Goal: Information Seeking & Learning: Learn about a topic

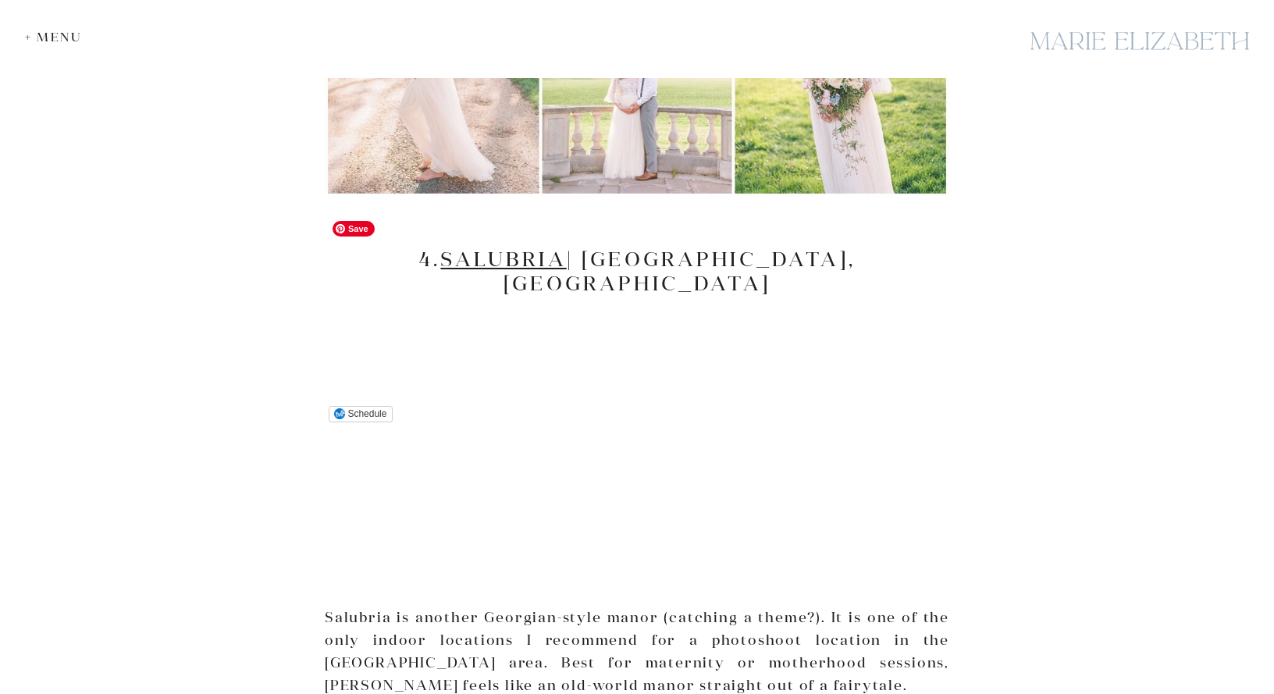
scroll to position [4669, 0]
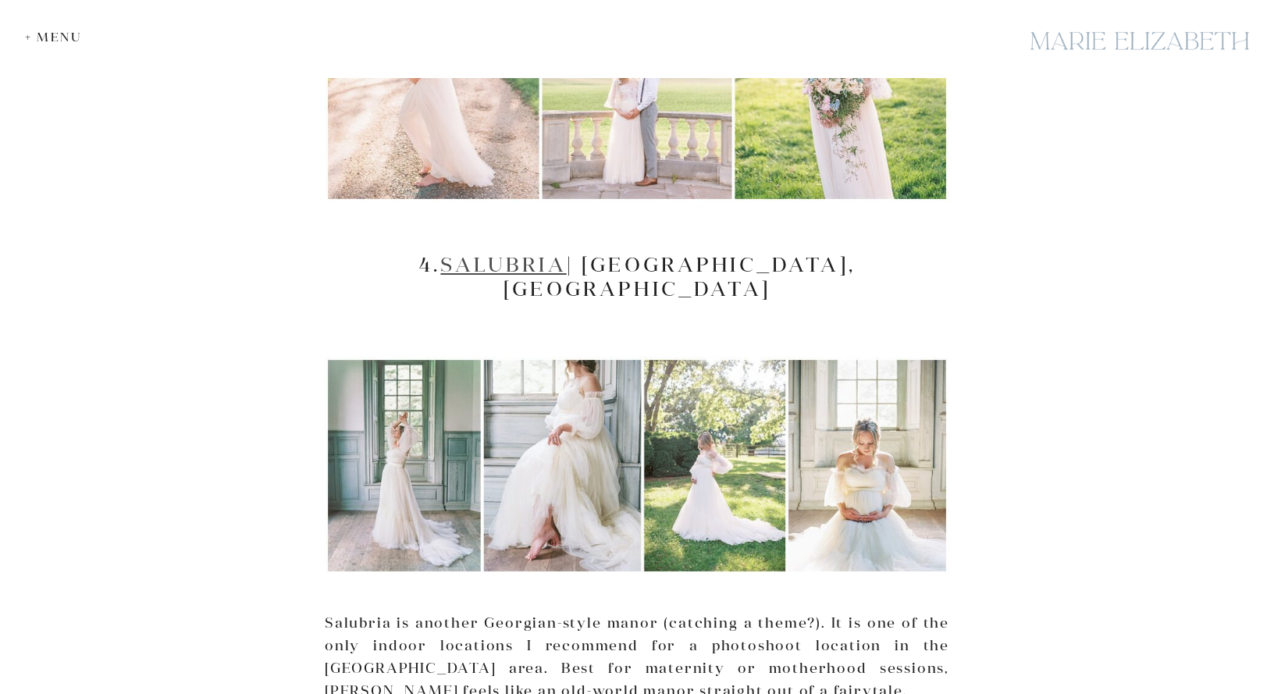
click at [489, 251] on link "Salubria" at bounding box center [503, 264] width 126 height 26
drag, startPoint x: 511, startPoint y: 150, endPoint x: 389, endPoint y: 151, distance: 121.8
click at [389, 252] on h2 "4. [GEOGRAPHIC_DATA] | [GEOGRAPHIC_DATA], [GEOGRAPHIC_DATA]" at bounding box center [637, 276] width 625 height 48
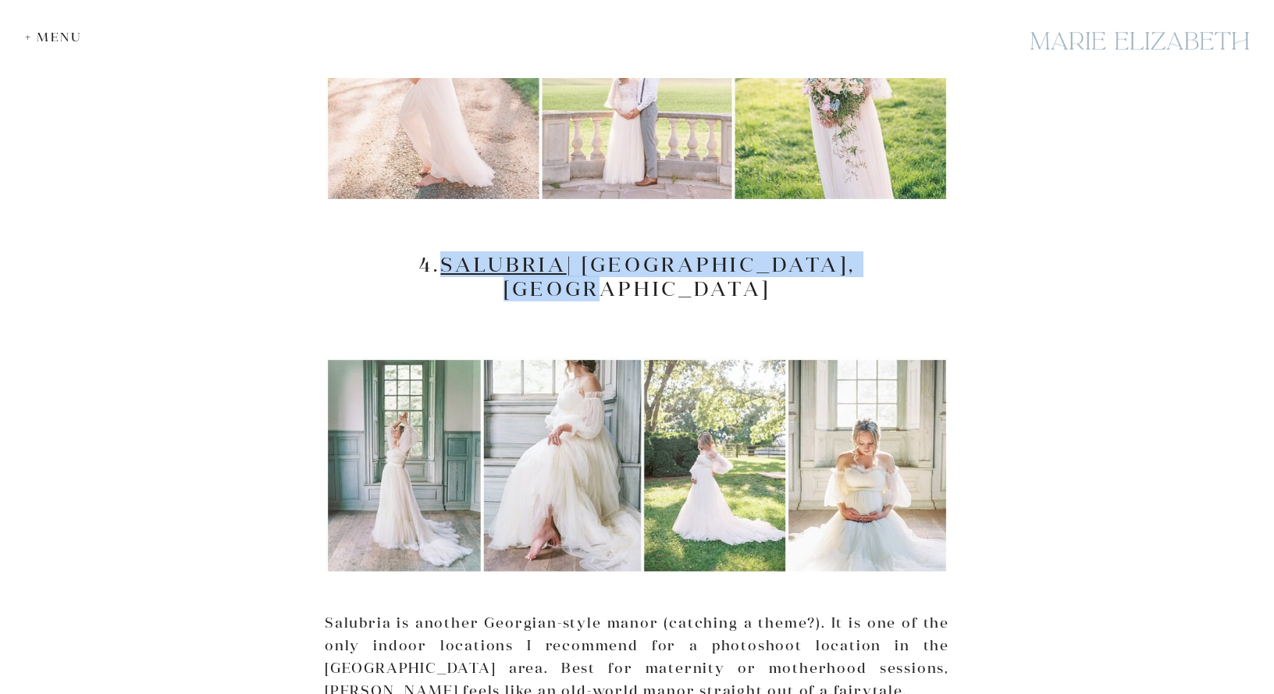
drag, startPoint x: 912, startPoint y: 151, endPoint x: 389, endPoint y: 154, distance: 523.1
click at [389, 252] on h2 "4. [GEOGRAPHIC_DATA] | [GEOGRAPHIC_DATA], [GEOGRAPHIC_DATA]" at bounding box center [637, 276] width 625 height 48
copy h2 "Salubria | [GEOGRAPHIC_DATA], [GEOGRAPHIC_DATA]"
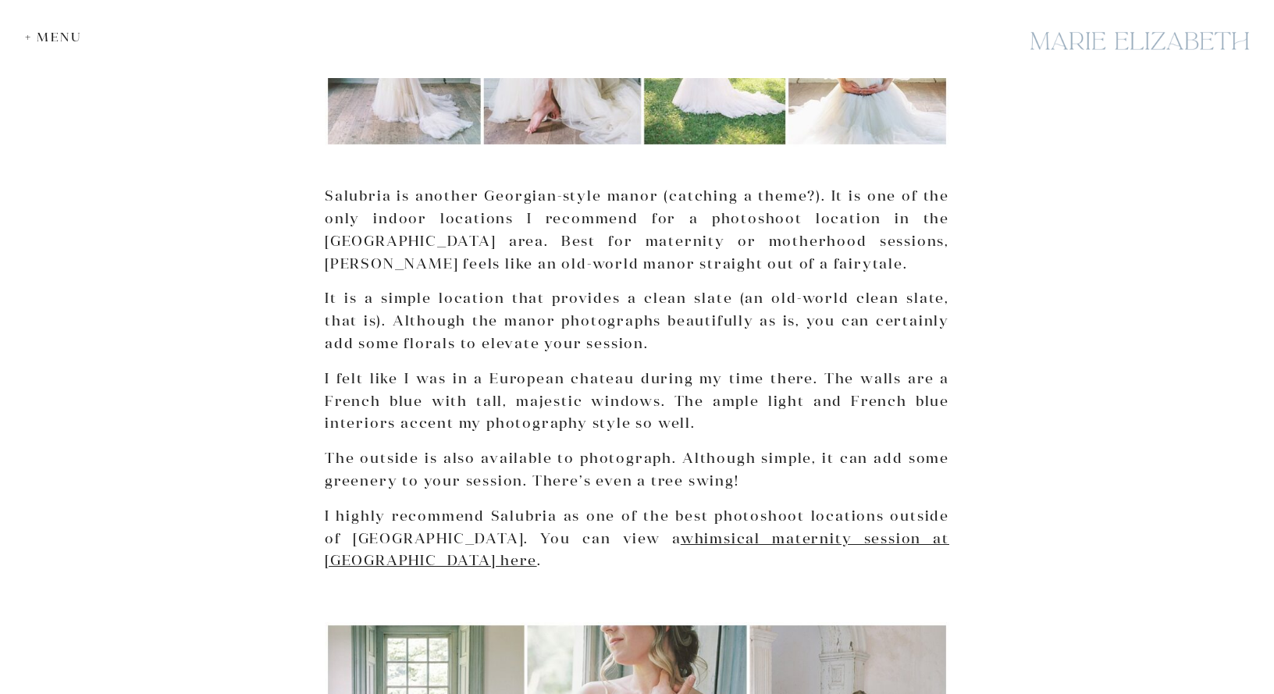
scroll to position [5095, 0]
drag, startPoint x: 629, startPoint y: 243, endPoint x: 492, endPoint y: 239, distance: 137.5
click at [492, 369] on p "I felt like I was in a European chateau during my time there. The walls are a F…" at bounding box center [637, 402] width 625 height 67
copy p "European chatea"
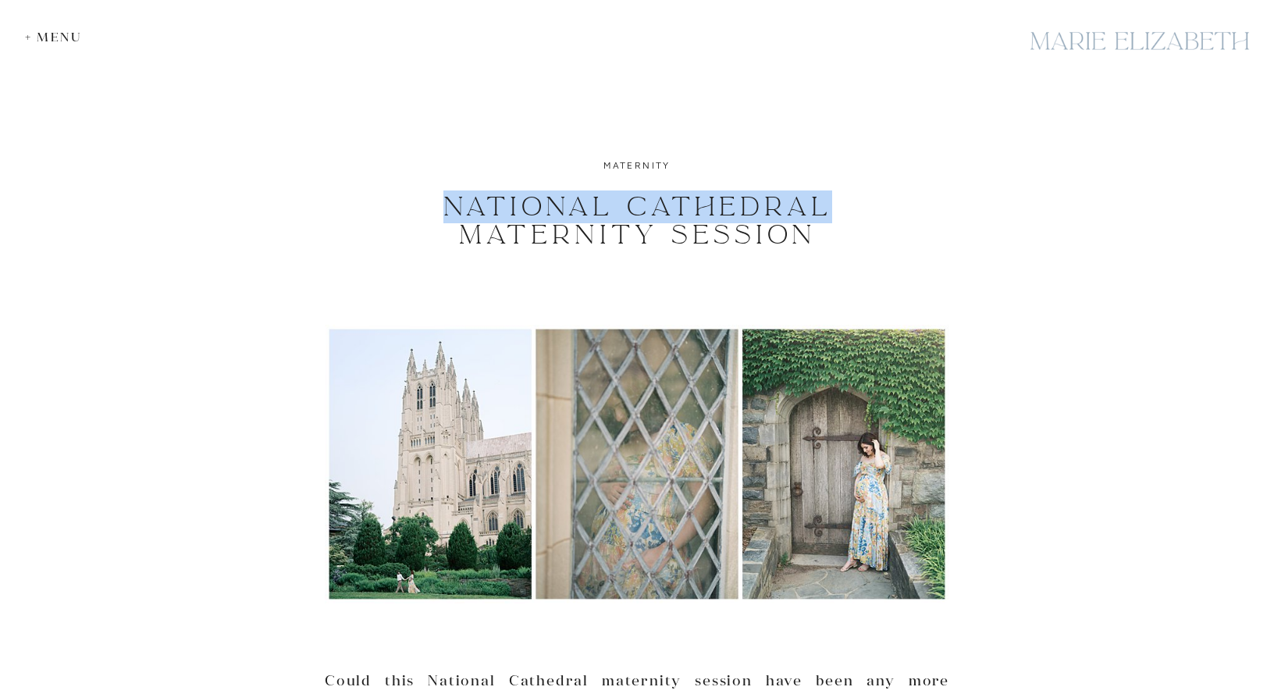
drag, startPoint x: 824, startPoint y: 196, endPoint x: 441, endPoint y: 196, distance: 382.5
click at [441, 196] on h1 "National Cathedral Maternity Session" at bounding box center [637, 221] width 589 height 56
copy h1 "National Cathedral"
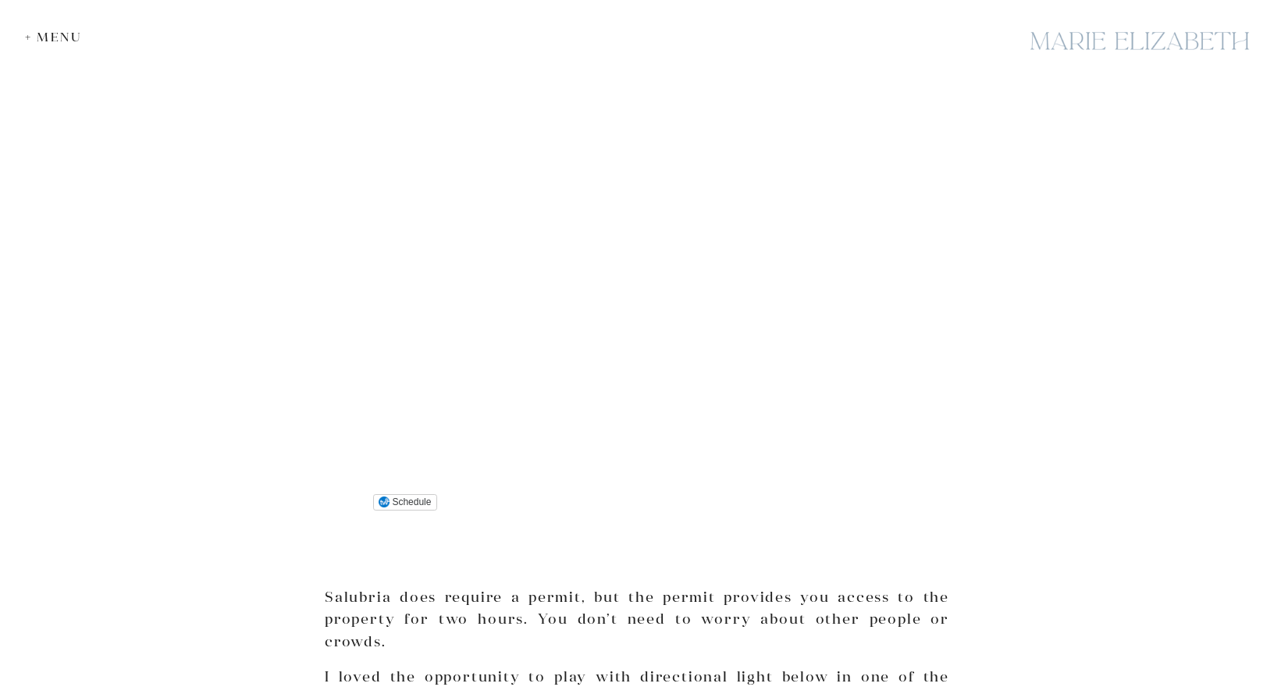
scroll to position [3125, 0]
